Goal: Task Accomplishment & Management: Manage account settings

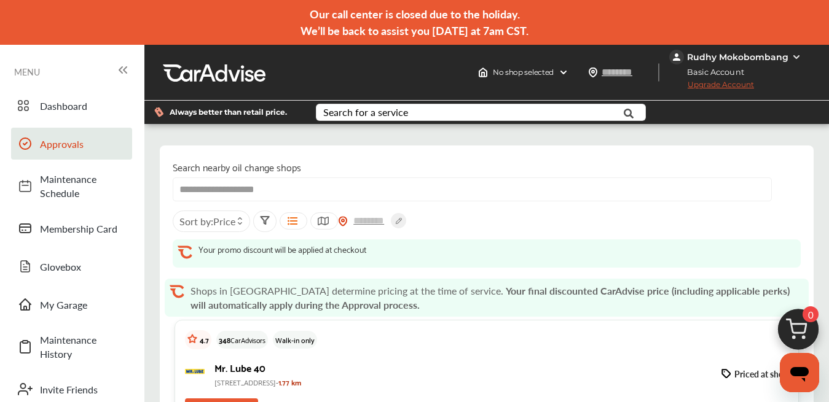
click at [61, 149] on span "Approvals" at bounding box center [83, 144] width 86 height 14
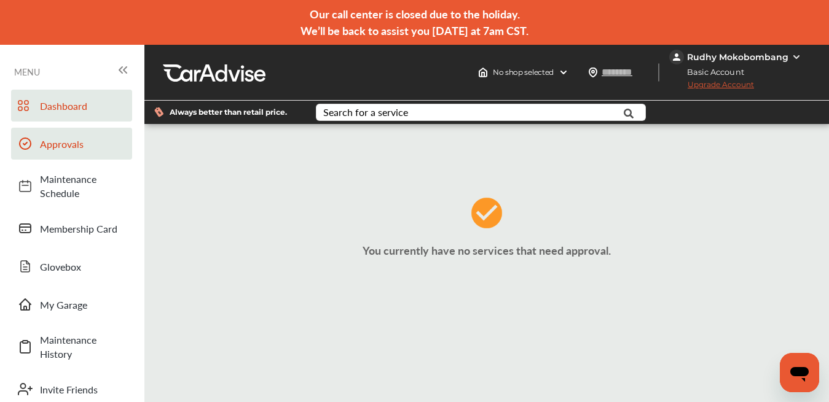
click at [84, 109] on span "Dashboard" at bounding box center [83, 106] width 86 height 14
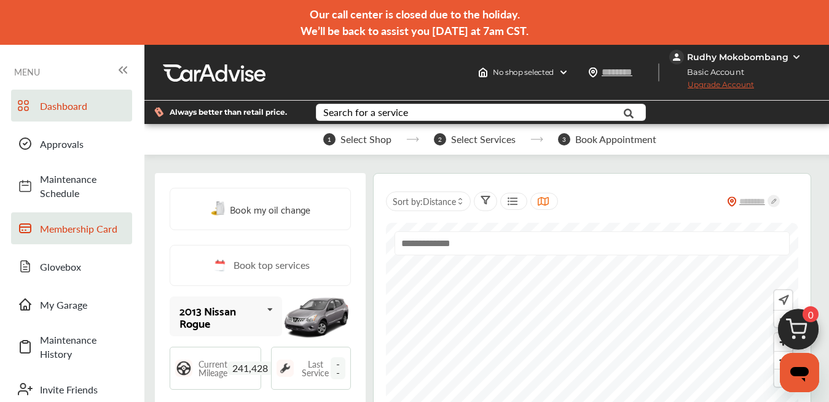
click at [49, 222] on span "Membership Card" at bounding box center [83, 229] width 86 height 14
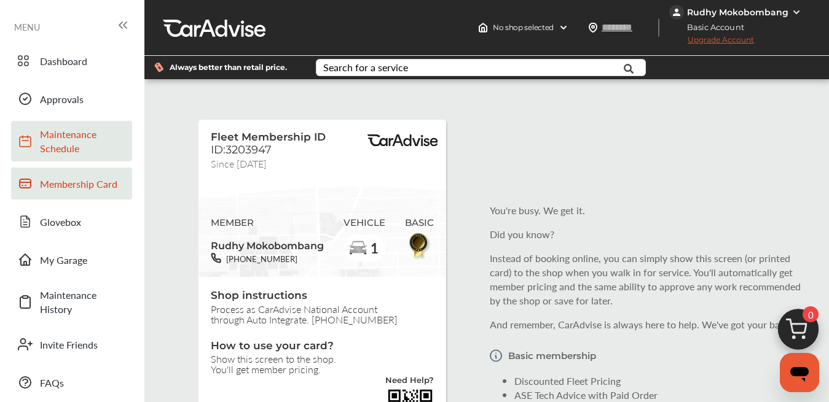
click at [79, 139] on span "Maintenance Schedule" at bounding box center [83, 141] width 86 height 28
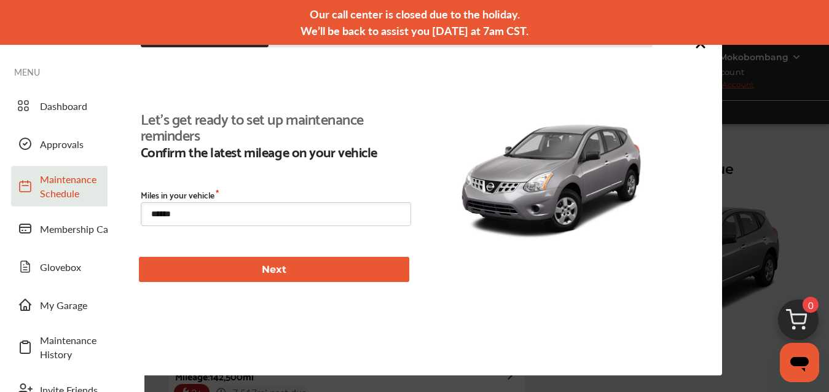
type input "****"
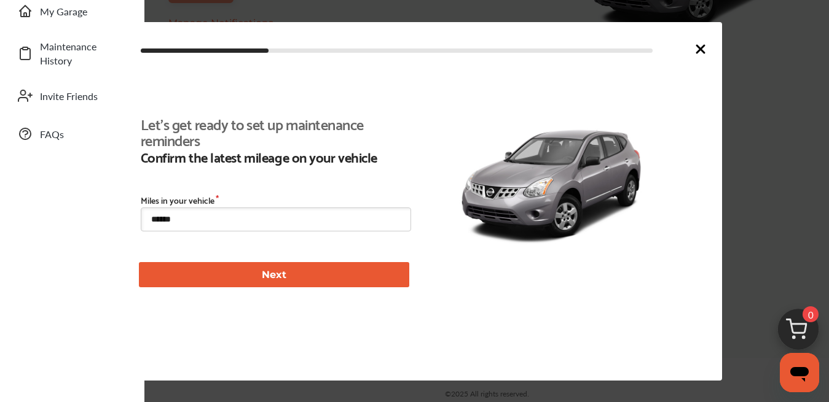
scroll to position [265, 0]
click at [193, 216] on input "******" at bounding box center [276, 220] width 270 height 24
click at [700, 52] on icon at bounding box center [700, 49] width 15 height 15
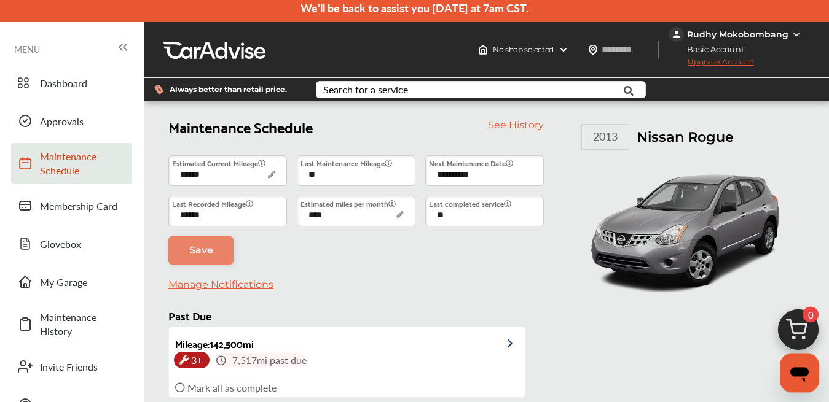
scroll to position [0, 0]
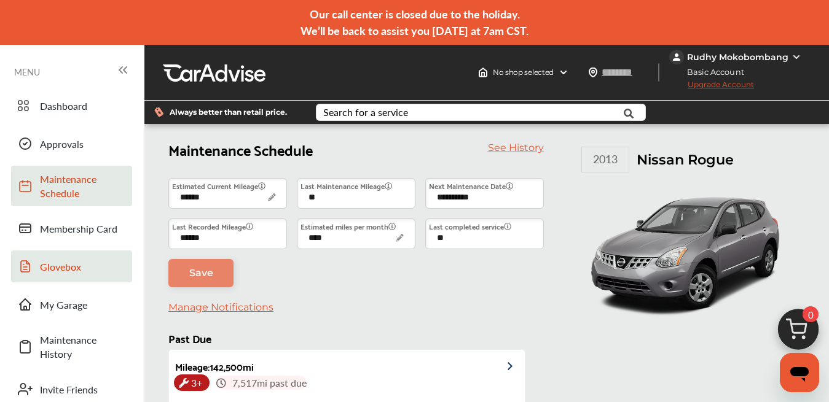
click at [64, 270] on span "Glovebox" at bounding box center [83, 267] width 86 height 14
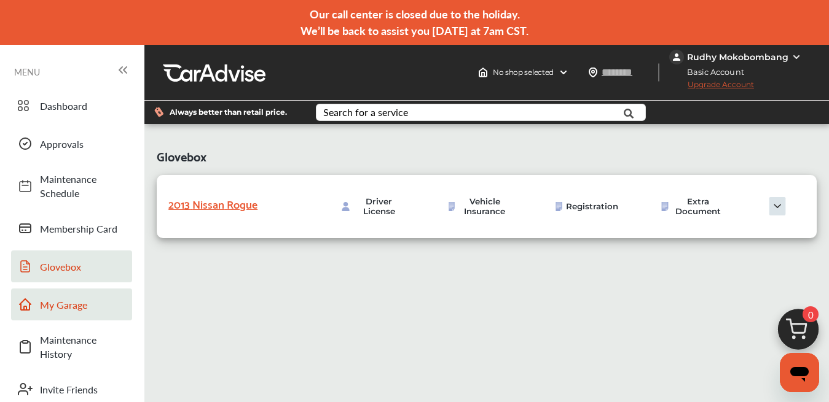
click at [55, 303] on span "My Garage" at bounding box center [83, 305] width 86 height 14
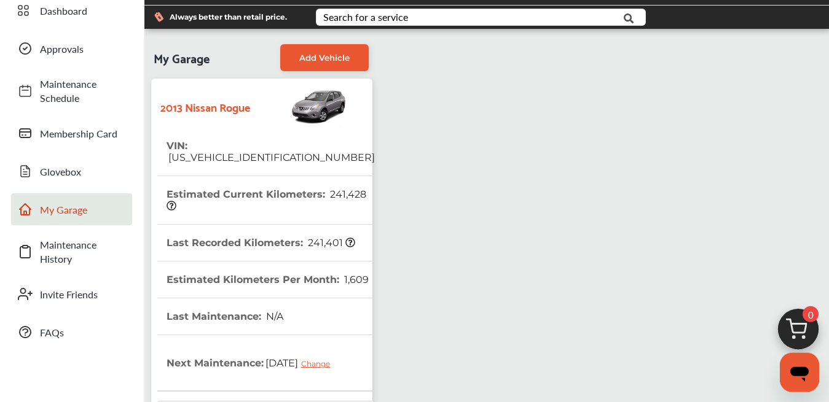
scroll to position [96, 0]
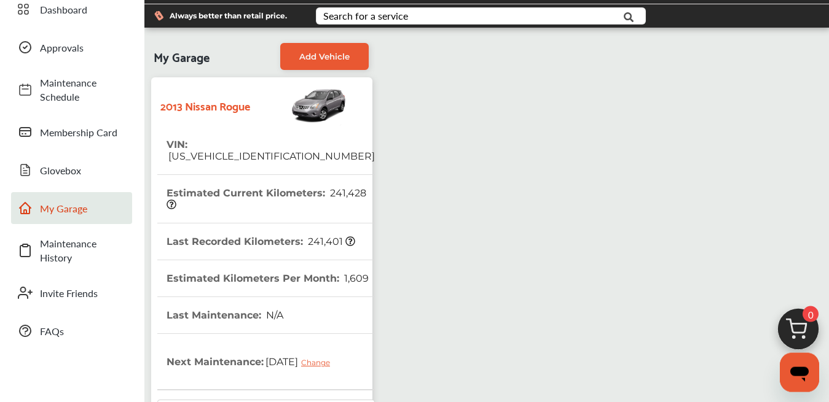
click at [170, 200] on icon at bounding box center [171, 205] width 10 height 10
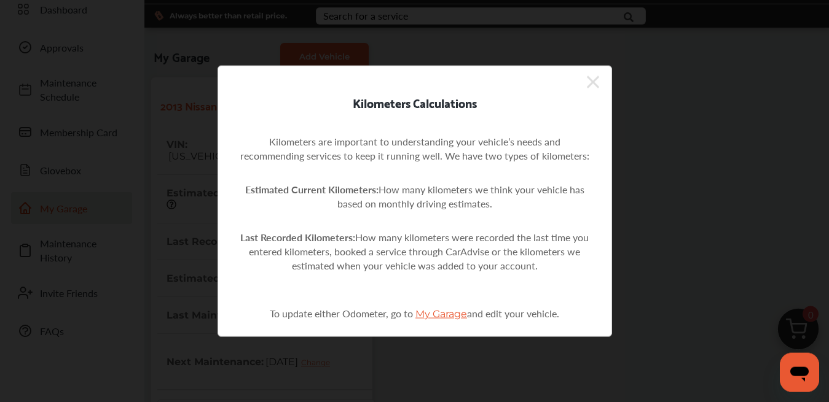
click at [595, 87] on icon at bounding box center [593, 82] width 12 height 20
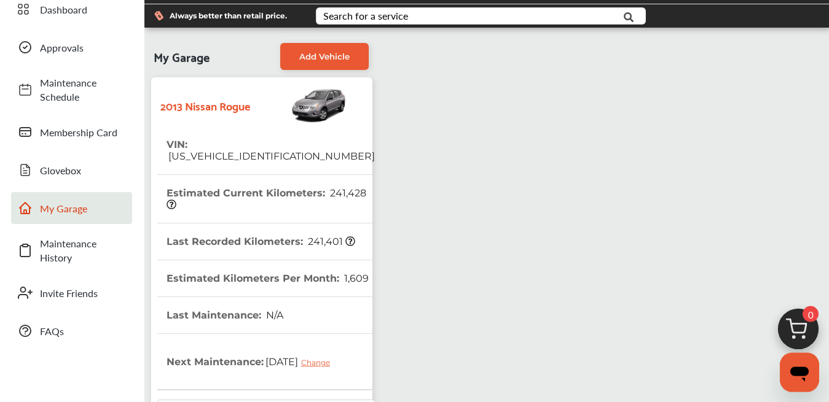
scroll to position [165, 0]
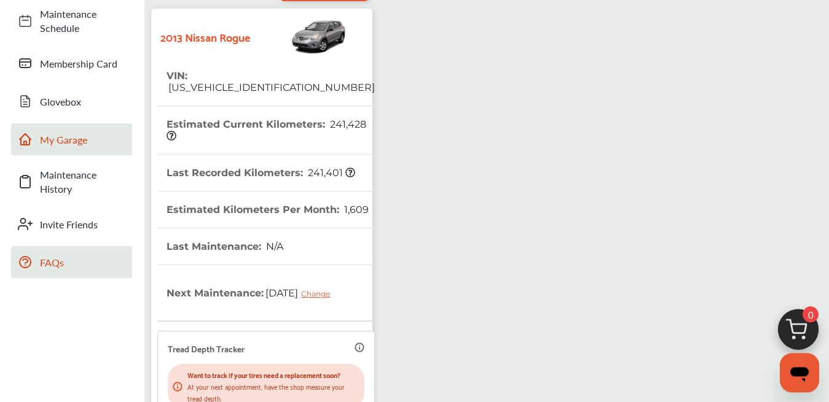
click at [49, 255] on link "FAQs" at bounding box center [71, 262] width 121 height 32
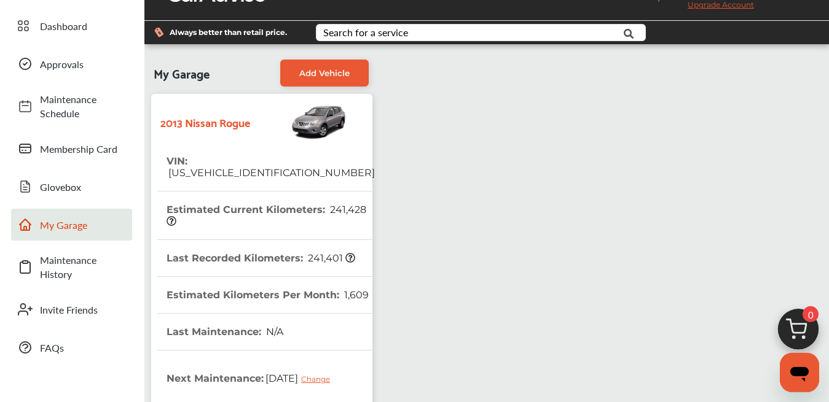
scroll to position [0, 0]
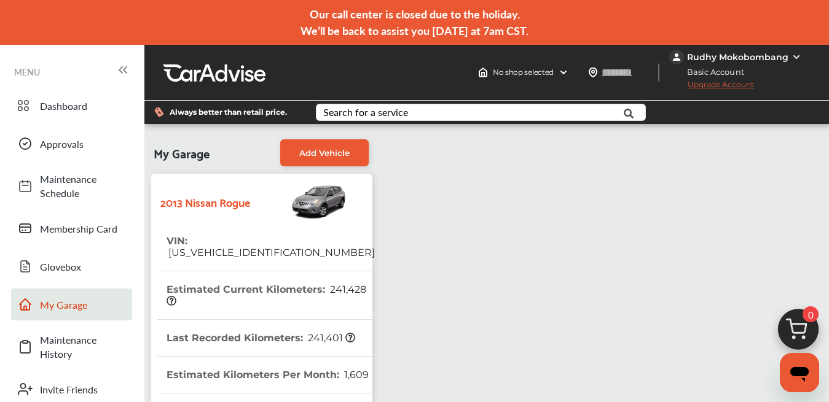
click at [794, 55] on img at bounding box center [796, 57] width 10 height 10
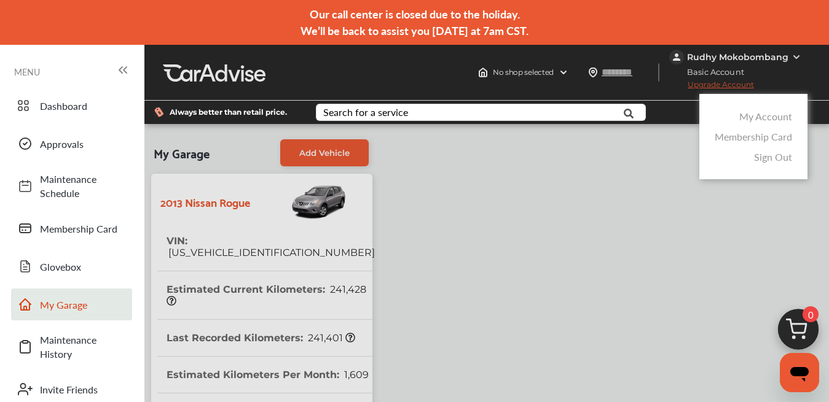
click at [758, 116] on link "My Account" at bounding box center [765, 116] width 53 height 14
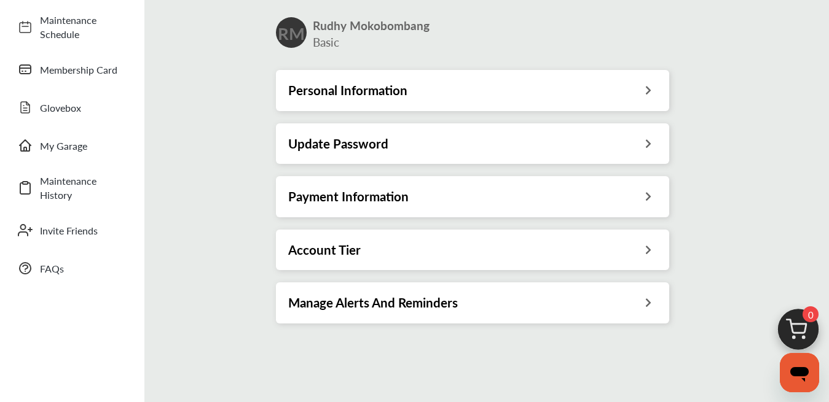
scroll to position [162, 0]
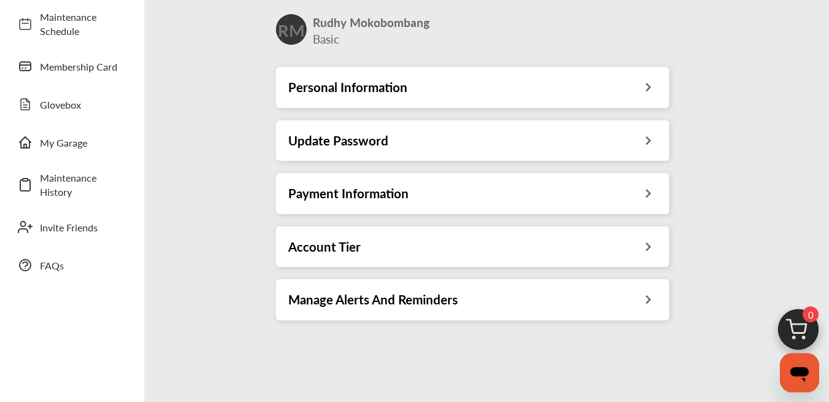
click at [646, 190] on div "Payment Information" at bounding box center [472, 194] width 369 height 16
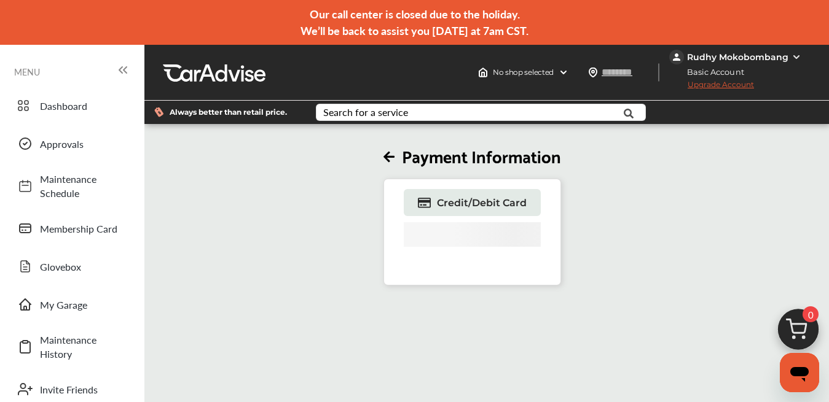
click at [390, 160] on icon at bounding box center [388, 157] width 11 height 13
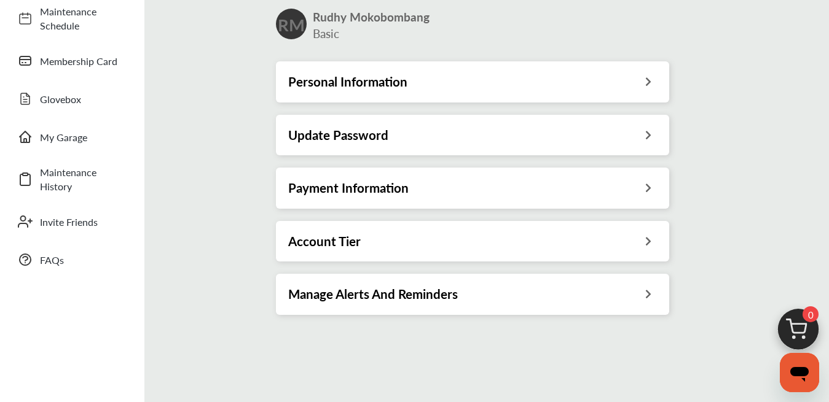
scroll to position [170, 0]
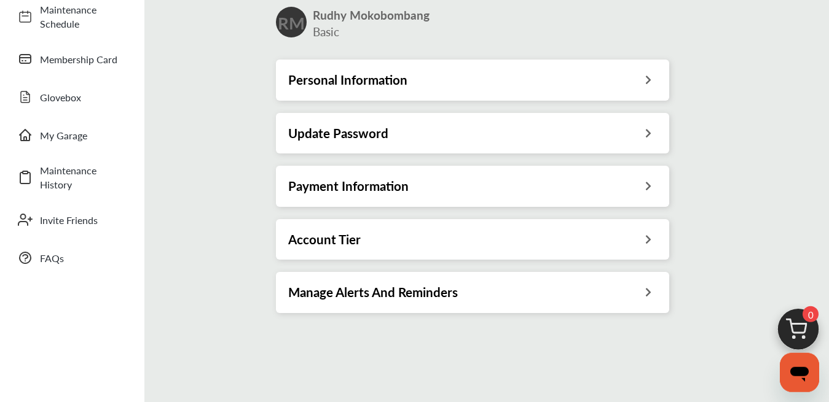
click at [649, 245] on div "Account Tier" at bounding box center [472, 240] width 369 height 16
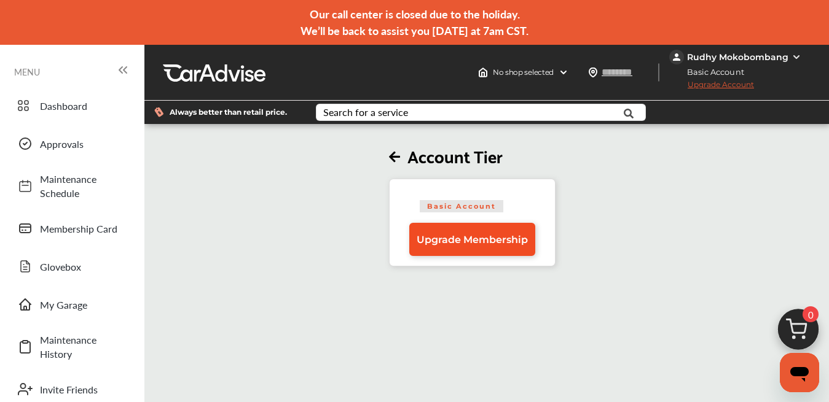
click at [455, 248] on link "Upgrade Membership" at bounding box center [472, 239] width 126 height 33
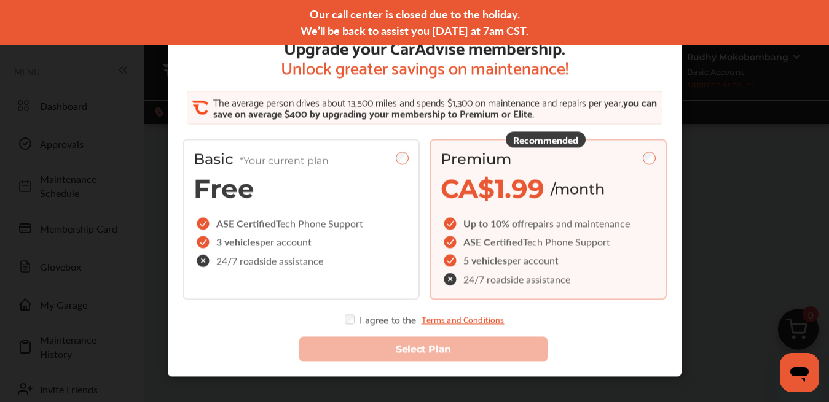
click at [469, 319] on link "Terms and Conditions" at bounding box center [462, 320] width 83 height 10
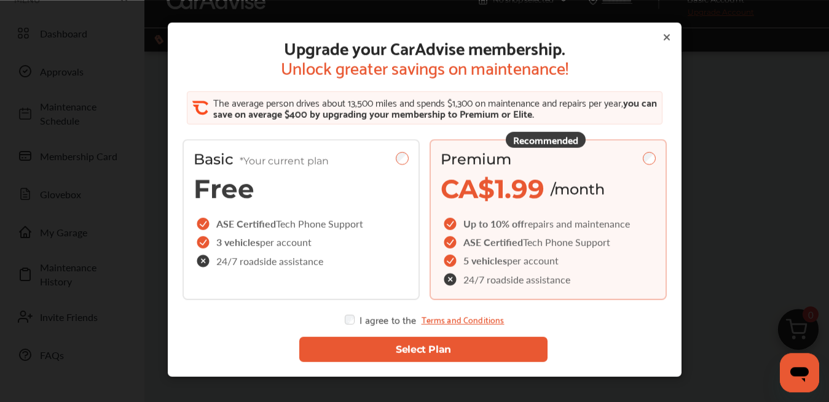
scroll to position [73, 0]
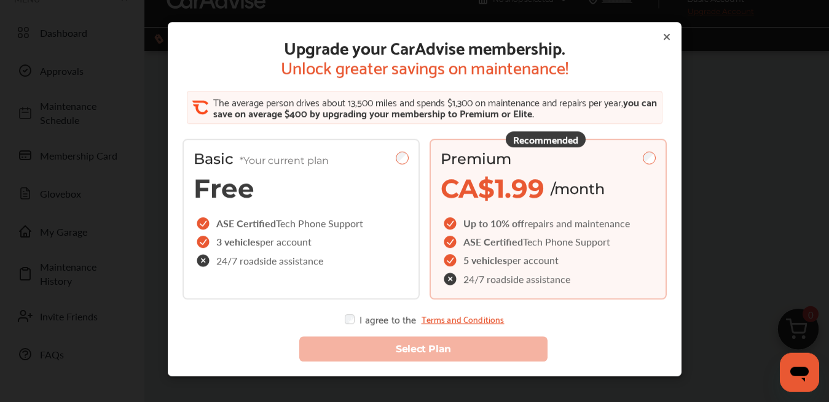
click at [664, 37] on icon at bounding box center [666, 37] width 5 height 5
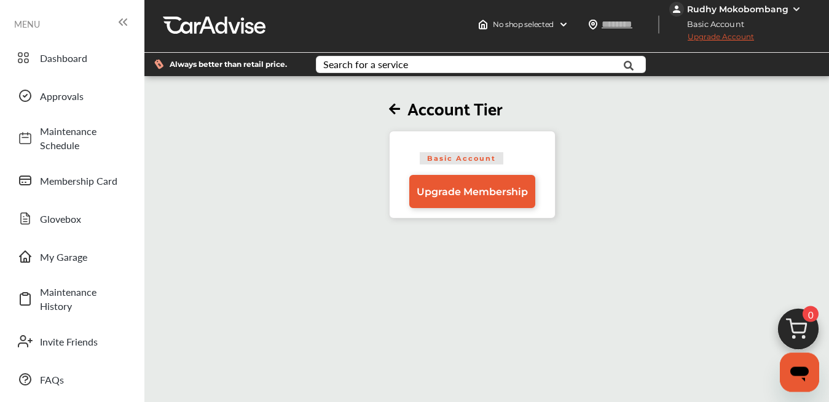
scroll to position [0, 0]
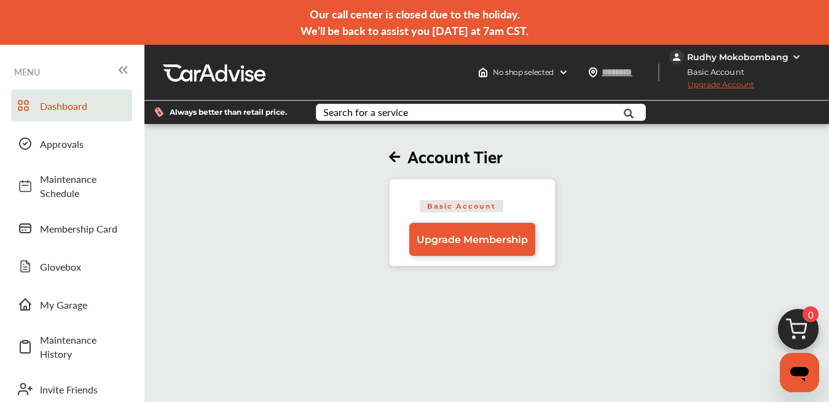
click at [53, 106] on span "Dashboard" at bounding box center [83, 106] width 86 height 14
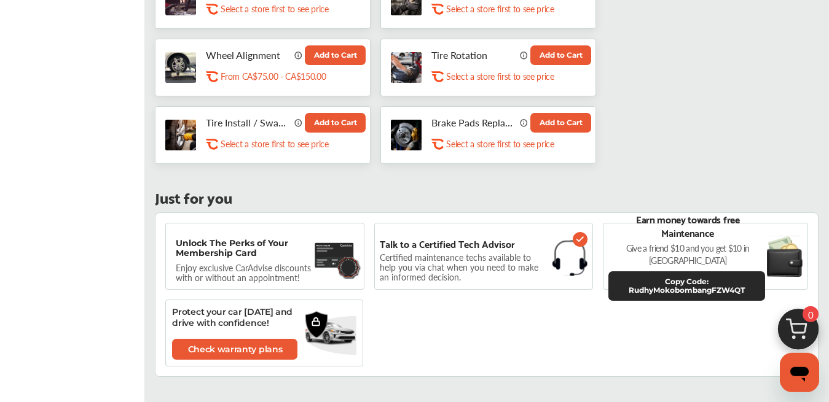
scroll to position [728, 0]
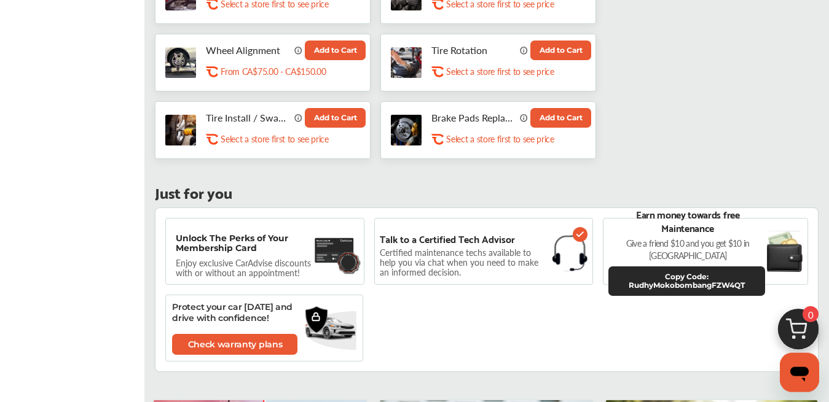
click at [262, 233] on p "Unlock The Perks of Your Membership Card" at bounding box center [243, 243] width 134 height 20
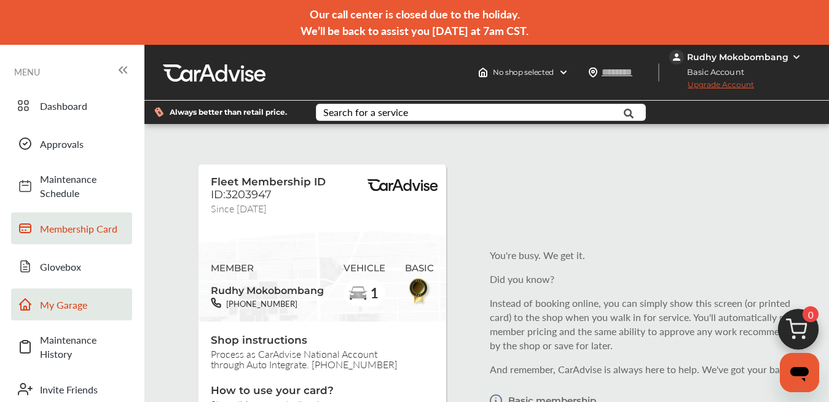
click at [68, 303] on span "My Garage" at bounding box center [83, 305] width 86 height 14
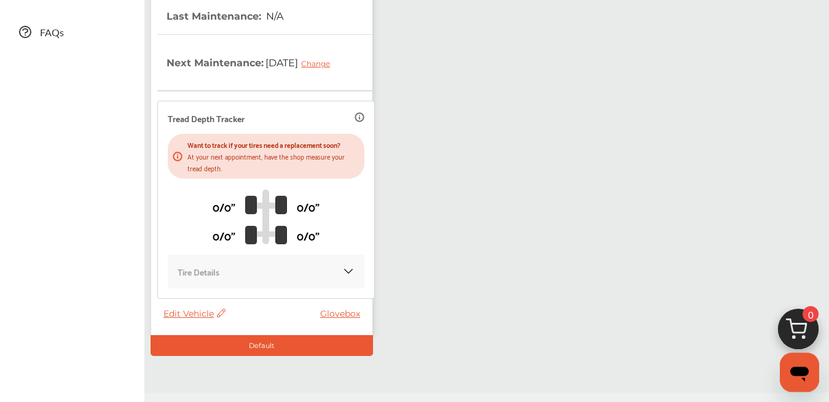
scroll to position [431, 0]
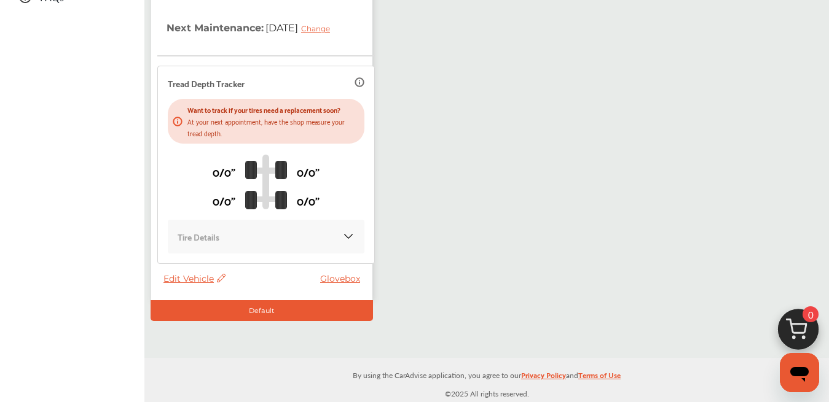
click at [198, 278] on span "Edit Vehicle" at bounding box center [194, 278] width 62 height 11
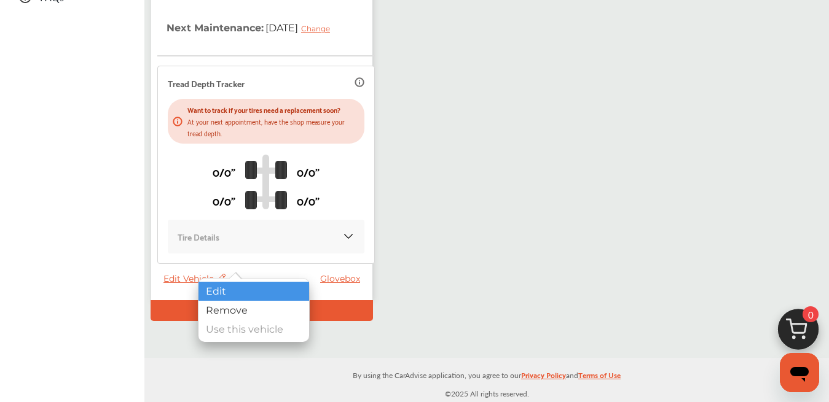
click at [227, 296] on div "Edit" at bounding box center [253, 291] width 111 height 19
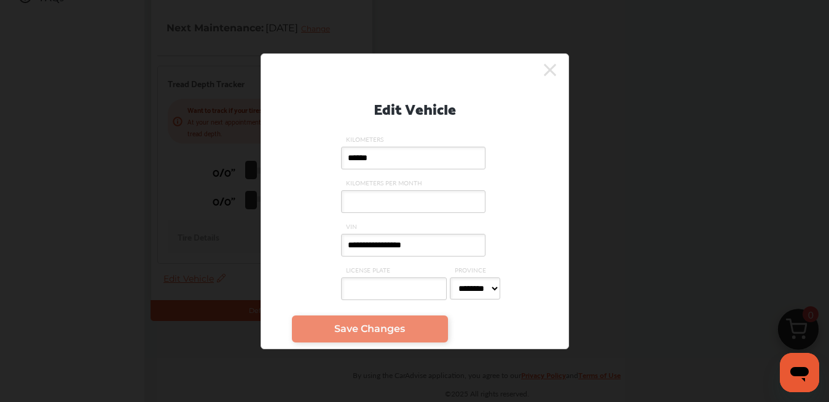
click at [387, 155] on input "******" at bounding box center [413, 158] width 144 height 23
click at [372, 294] on input "LICENSE PLATE" at bounding box center [394, 289] width 106 height 23
drag, startPoint x: 496, startPoint y: 293, endPoint x: 550, endPoint y: 144, distance: 158.8
click at [550, 146] on div "**********" at bounding box center [414, 194] width 307 height 229
click at [550, 69] on icon at bounding box center [550, 70] width 12 height 12
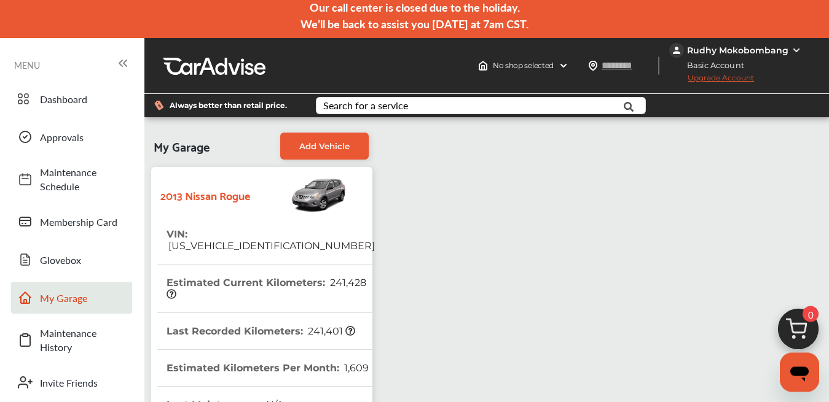
scroll to position [0, 0]
